Goal: Entertainment & Leisure: Consume media (video, audio)

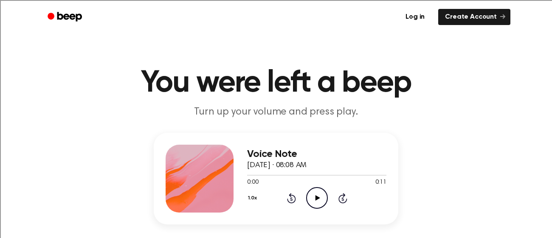
click at [312, 194] on icon "Play Audio" at bounding box center [317, 198] width 22 height 22
click at [311, 206] on icon "Play Audio" at bounding box center [317, 198] width 22 height 22
click at [421, 19] on link "Log in" at bounding box center [415, 17] width 36 height 20
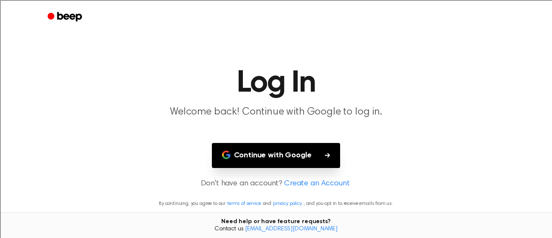
click at [313, 151] on button "Continue with Google" at bounding box center [276, 155] width 129 height 25
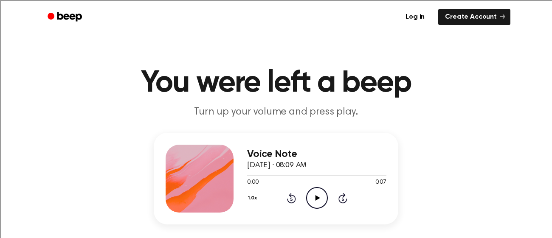
click at [321, 195] on icon "Play Audio" at bounding box center [317, 198] width 22 height 22
click at [320, 198] on icon "Pause Audio" at bounding box center [317, 198] width 22 height 22
click at [247, 176] on div at bounding box center [316, 175] width 139 height 7
click at [318, 201] on icon "Play Audio" at bounding box center [317, 198] width 22 height 22
